Goal: Navigation & Orientation: Find specific page/section

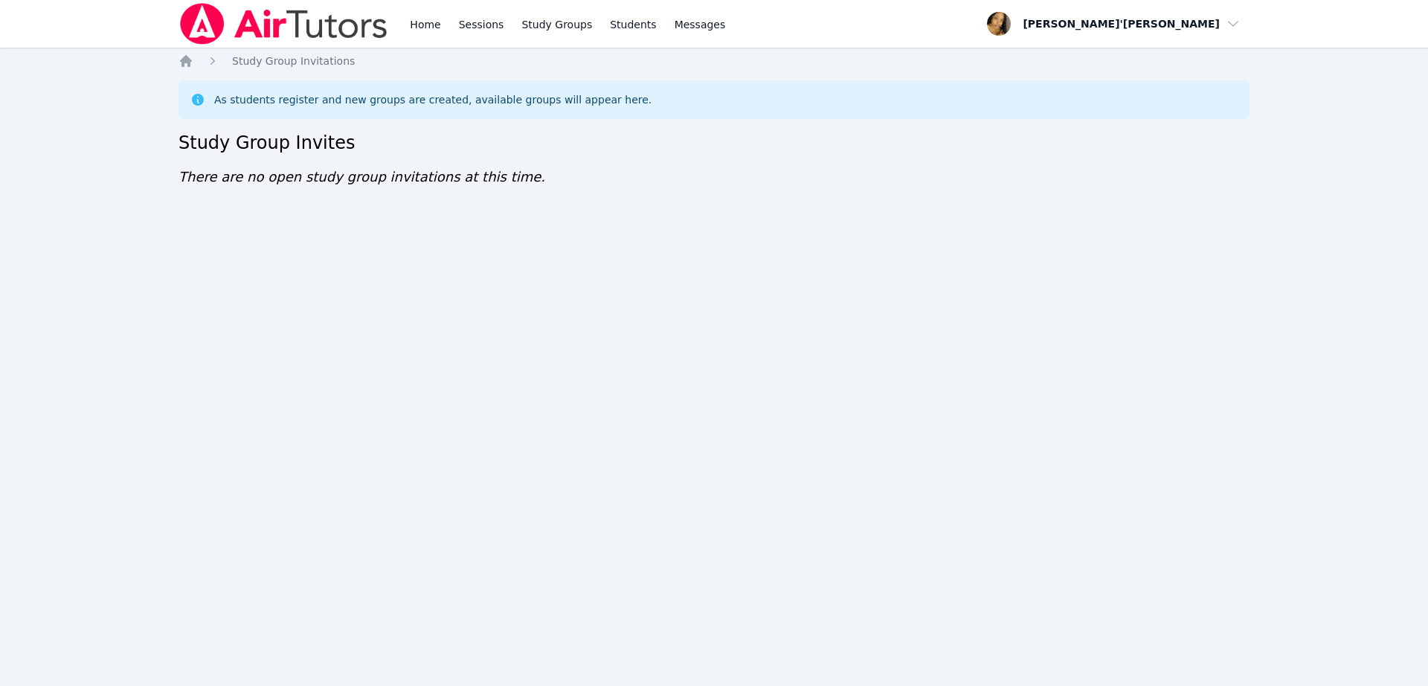
click at [941, 421] on div "Home Sessions Study Groups Students Messages Open user menu [PERSON_NAME]'[PERS…" at bounding box center [714, 343] width 1428 height 686
click at [197, 416] on div "Home Sessions Study Groups Students Messages Open user menu [PERSON_NAME]'[PERS…" at bounding box center [714, 343] width 1428 height 686
click at [414, 338] on div "Home Sessions Study Groups Students Messages Open user menu [PERSON_NAME]'[PERS…" at bounding box center [714, 343] width 1428 height 686
click at [1241, 306] on div "Home Sessions Study Groups Students Messages Open user menu [PERSON_NAME]'[PERS…" at bounding box center [714, 343] width 1428 height 686
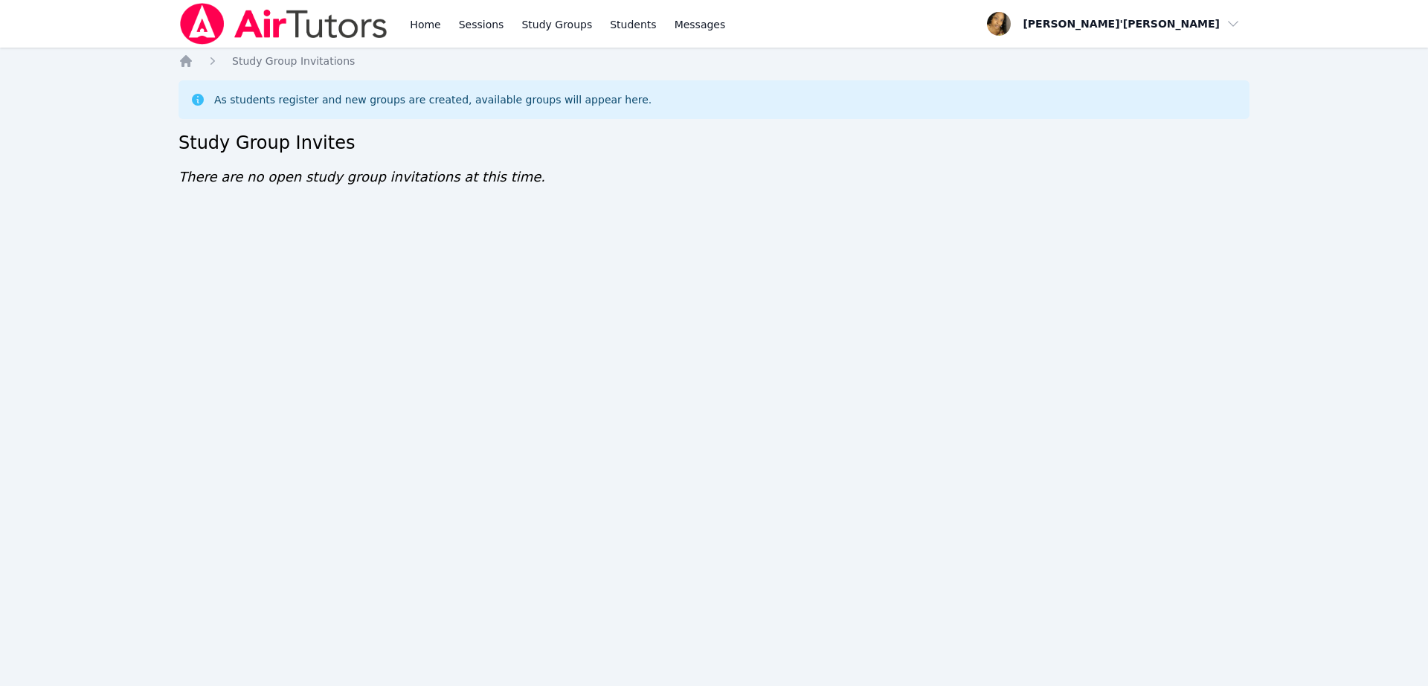
drag, startPoint x: 91, startPoint y: 0, endPoint x: 90, endPoint y: -11, distance: 11.2
click at [90, 0] on html "Home Sessions Study Groups Students Messages Open user menu Lee'Tayna Hostick O…" at bounding box center [714, 343] width 1428 height 686
